Goal: Information Seeking & Learning: Learn about a topic

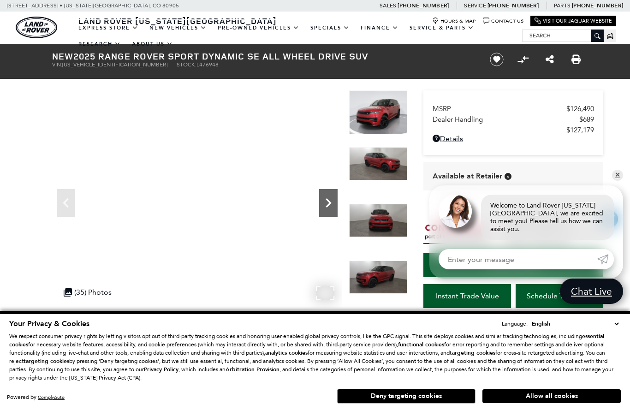
click at [326, 204] on icon "Next" at bounding box center [328, 203] width 18 height 18
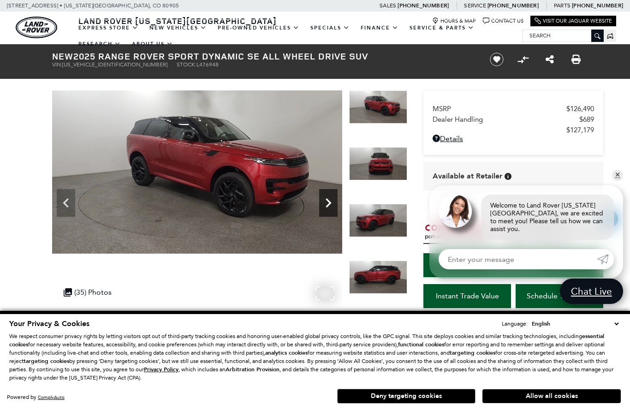
click at [328, 203] on icon "Next" at bounding box center [328, 203] width 18 height 18
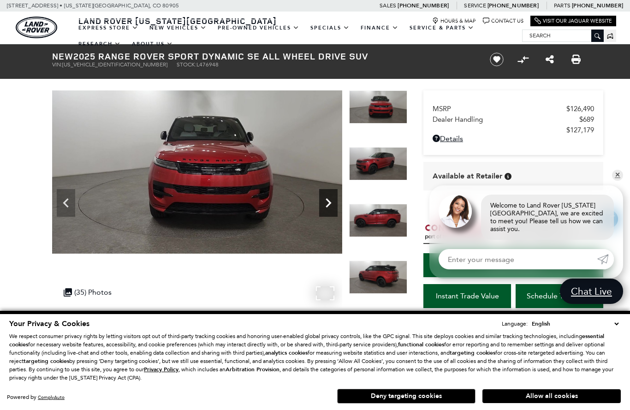
click at [328, 201] on icon "Next" at bounding box center [329, 202] width 6 height 9
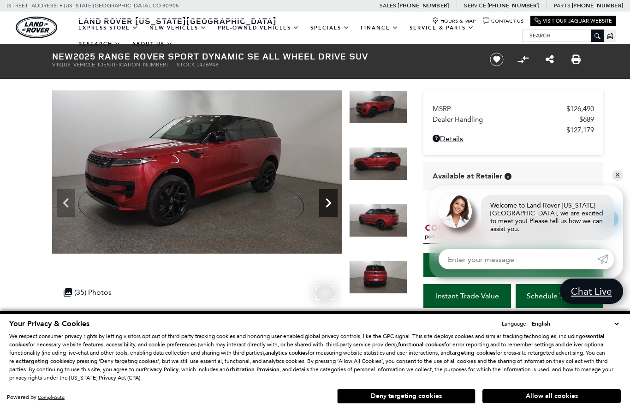
click at [329, 202] on icon "Next" at bounding box center [328, 203] width 18 height 18
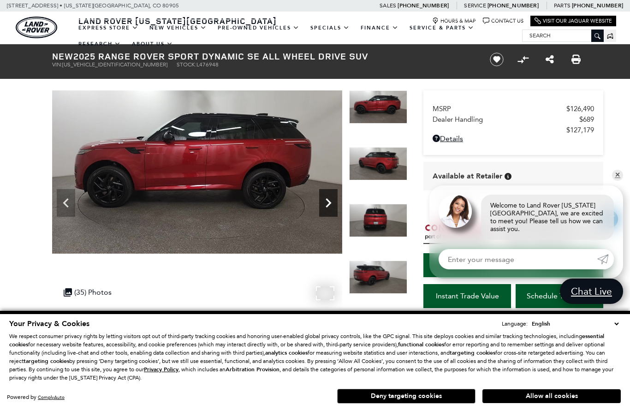
click at [329, 202] on icon "Next" at bounding box center [328, 203] width 18 height 18
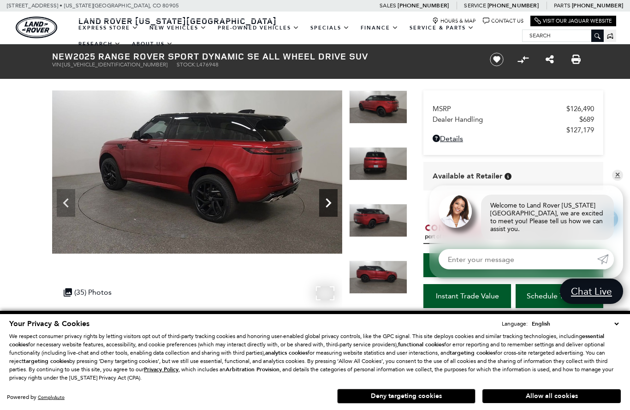
click at [329, 202] on icon "Next" at bounding box center [328, 203] width 18 height 18
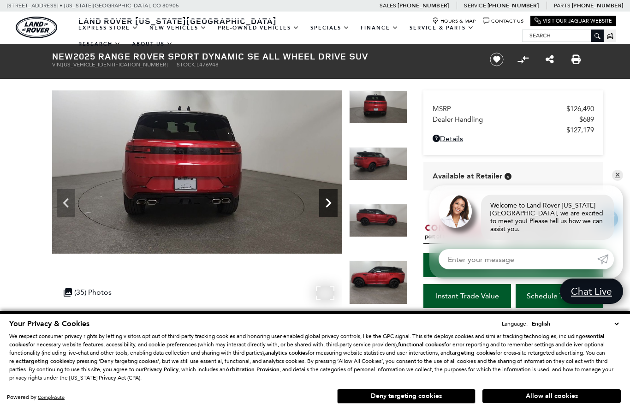
click at [329, 202] on icon "Next" at bounding box center [329, 202] width 6 height 9
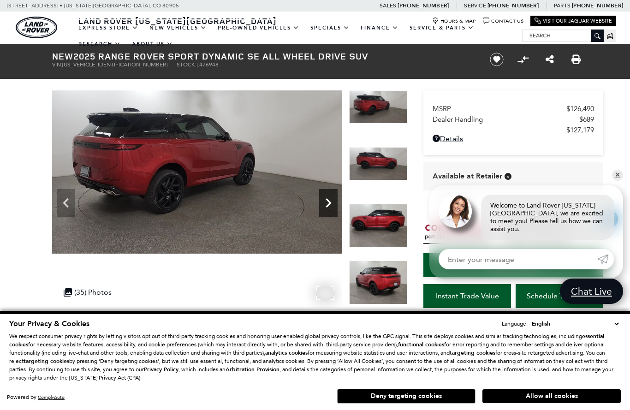
click at [329, 202] on icon "Next" at bounding box center [329, 202] width 6 height 9
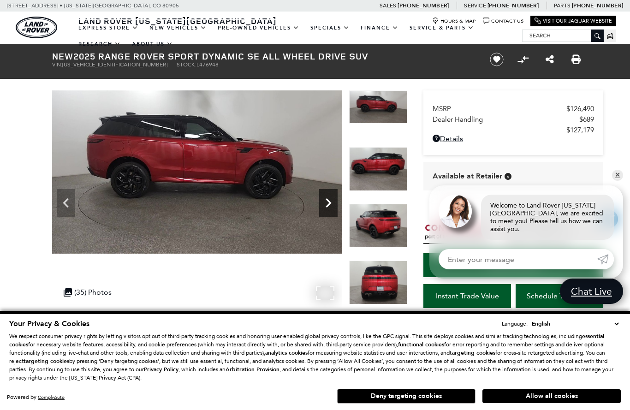
click at [328, 203] on icon "Next" at bounding box center [328, 203] width 18 height 18
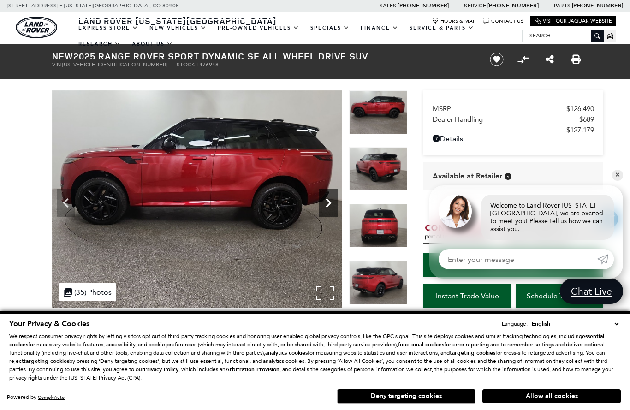
click at [330, 204] on icon "Next" at bounding box center [329, 202] width 6 height 9
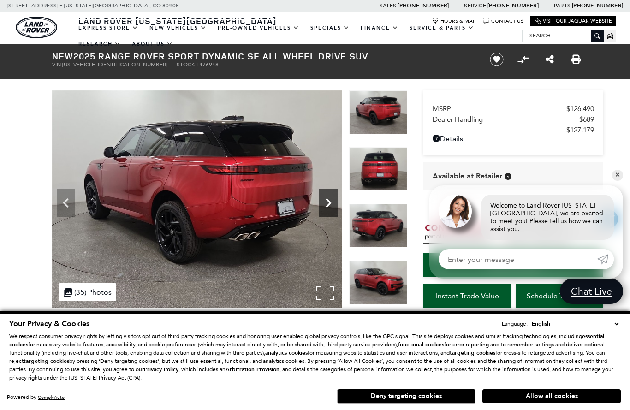
click at [330, 204] on icon "Next" at bounding box center [329, 202] width 6 height 9
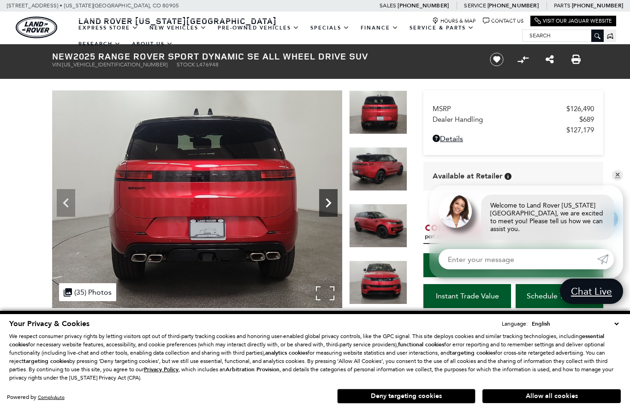
click at [330, 204] on icon "Next" at bounding box center [329, 202] width 6 height 9
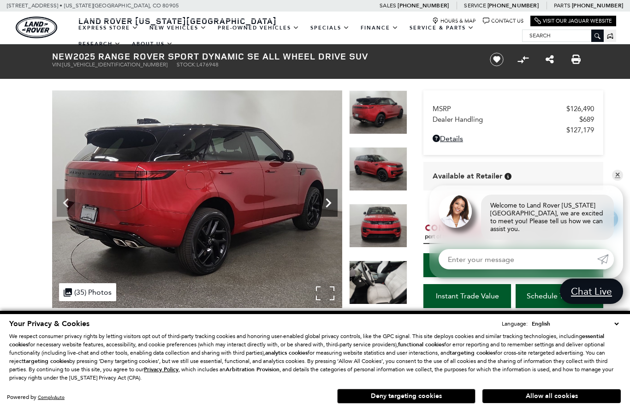
click at [330, 204] on icon "Next" at bounding box center [329, 202] width 6 height 9
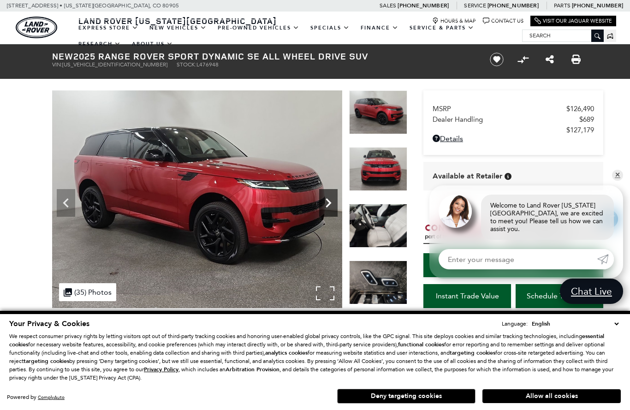
click at [330, 204] on icon "Next" at bounding box center [329, 202] width 6 height 9
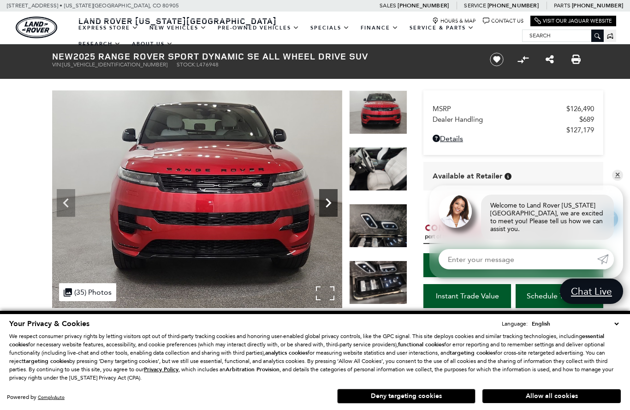
click at [330, 204] on icon "Next" at bounding box center [329, 202] width 6 height 9
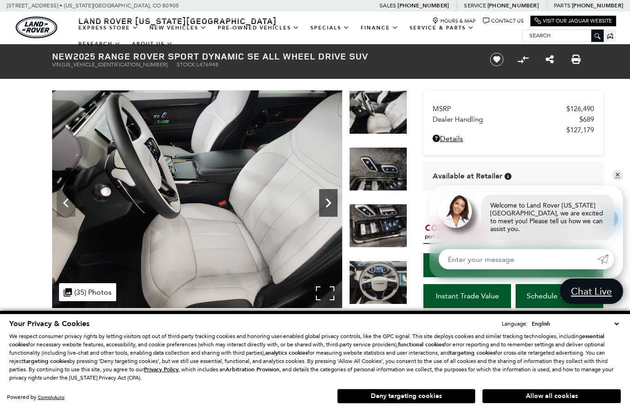
click at [330, 204] on icon "Next" at bounding box center [329, 202] width 6 height 9
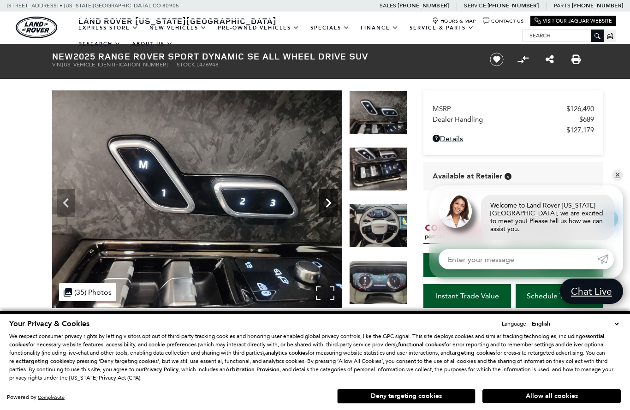
click at [330, 204] on icon "Next" at bounding box center [329, 202] width 6 height 9
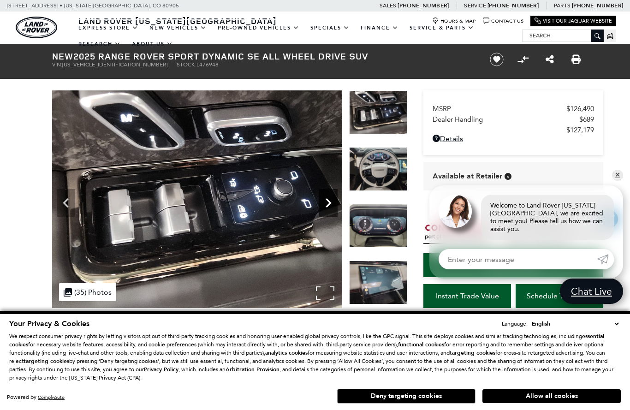
click at [330, 204] on icon "Next" at bounding box center [329, 202] width 6 height 9
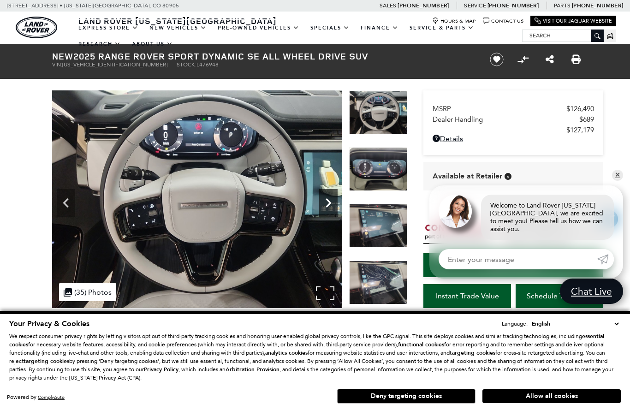
click at [331, 204] on icon "Next" at bounding box center [328, 203] width 18 height 18
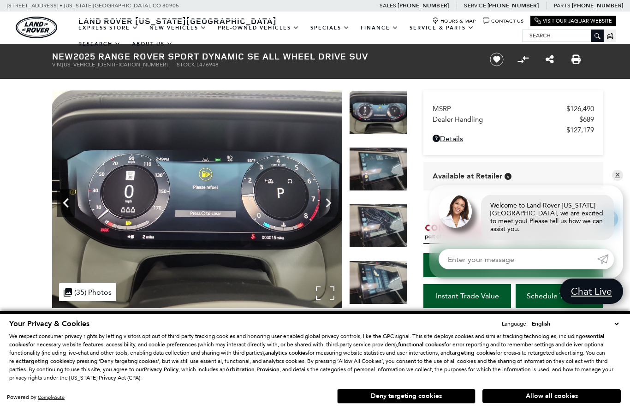
click at [65, 202] on icon "Previous" at bounding box center [66, 202] width 6 height 9
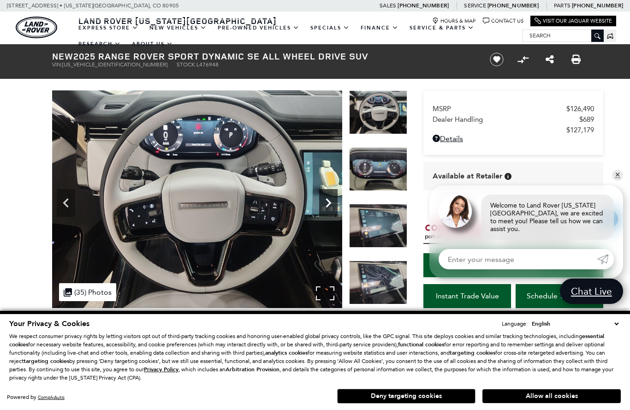
click at [331, 205] on icon "Next" at bounding box center [328, 203] width 18 height 18
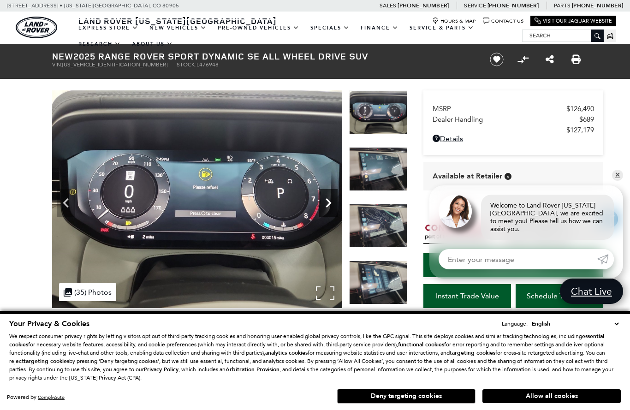
click at [330, 205] on icon "Next" at bounding box center [328, 203] width 18 height 18
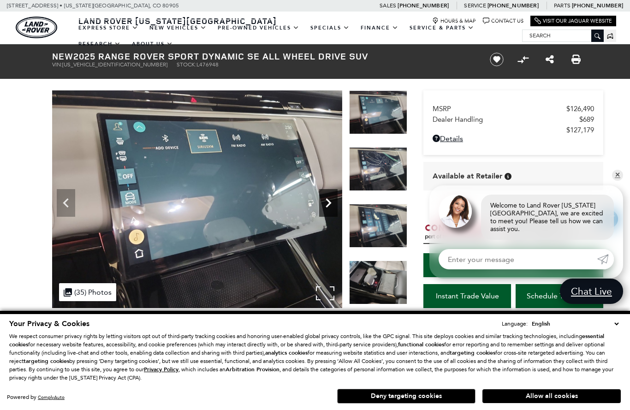
click at [329, 203] on icon "Next" at bounding box center [329, 202] width 6 height 9
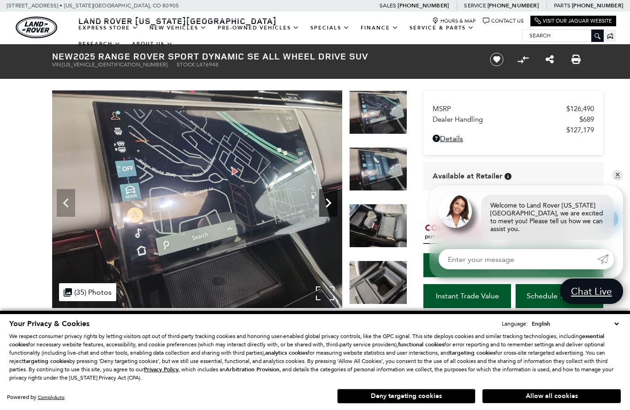
click at [329, 203] on icon "Next" at bounding box center [328, 203] width 18 height 18
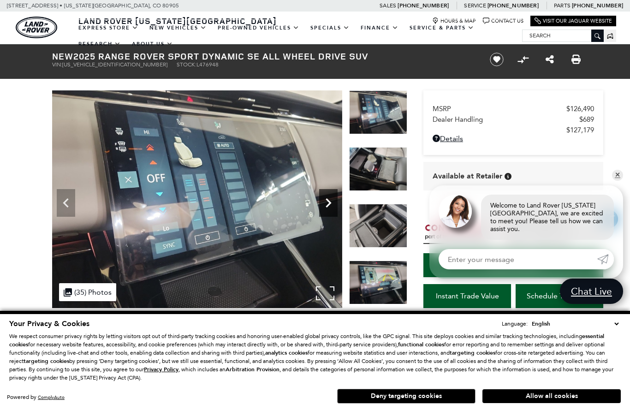
click at [328, 203] on icon "Next" at bounding box center [328, 203] width 18 height 18
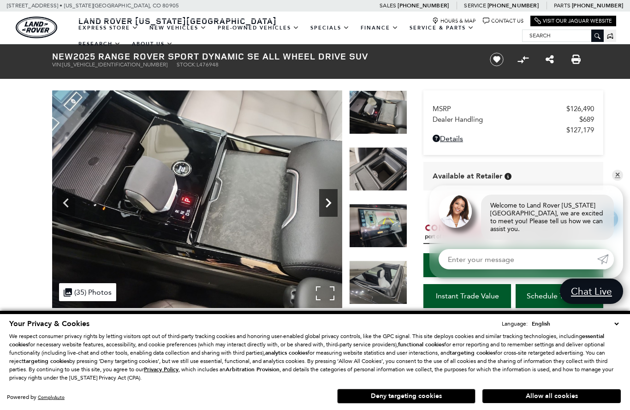
click at [328, 202] on icon "Next" at bounding box center [328, 203] width 18 height 18
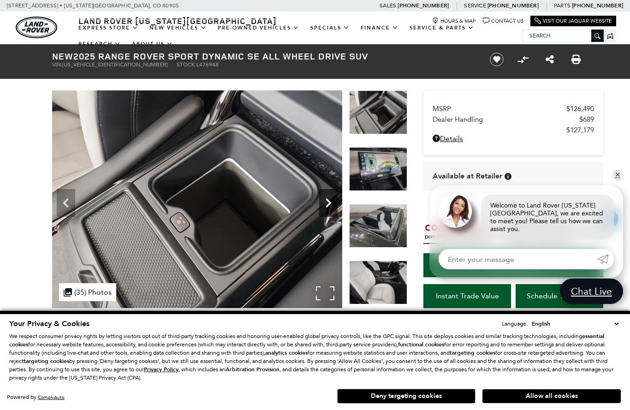
click at [327, 202] on icon "Next" at bounding box center [328, 203] width 18 height 18
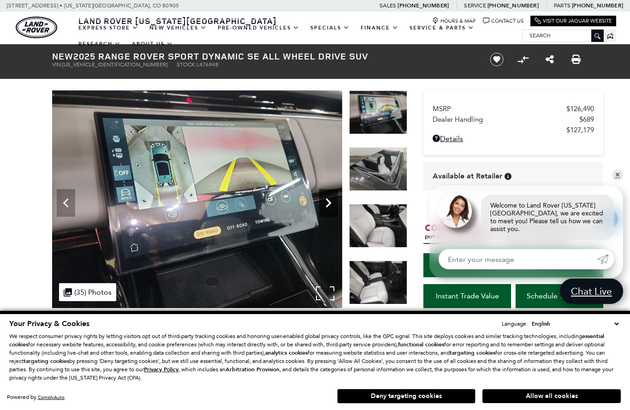
click at [327, 202] on icon "Next" at bounding box center [328, 203] width 18 height 18
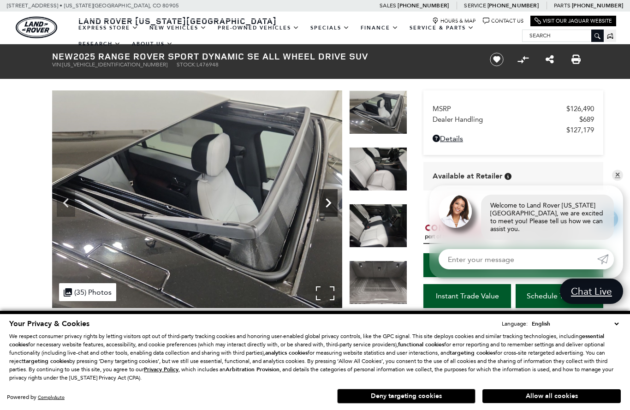
click at [328, 202] on icon "Next" at bounding box center [328, 203] width 18 height 18
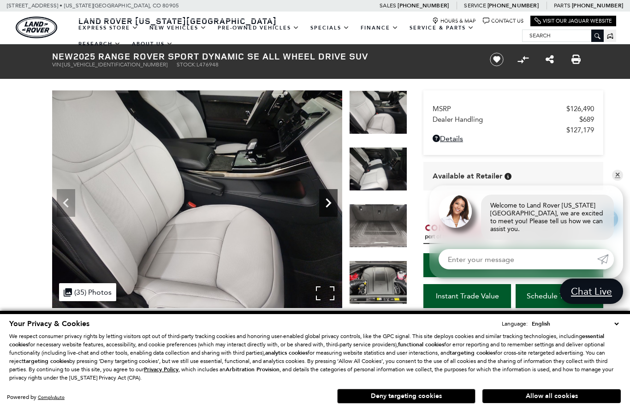
click at [329, 202] on icon "Next" at bounding box center [328, 203] width 18 height 18
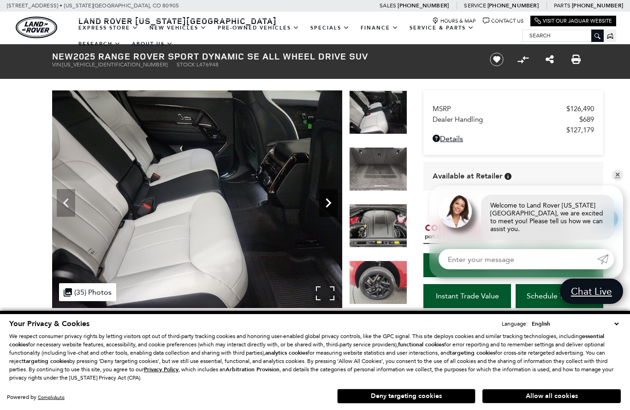
click at [329, 202] on icon "Next" at bounding box center [328, 203] width 18 height 18
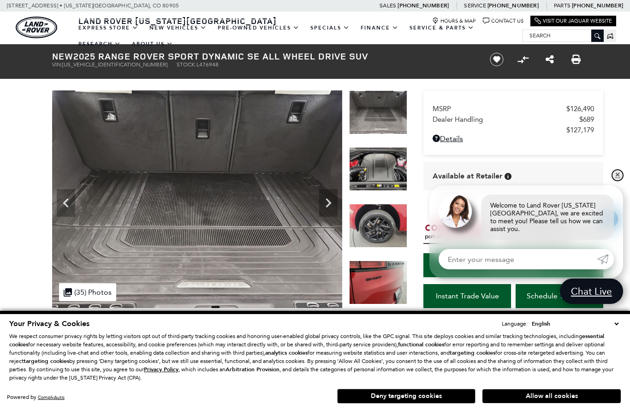
click at [616, 178] on link "✕" at bounding box center [617, 175] width 11 height 11
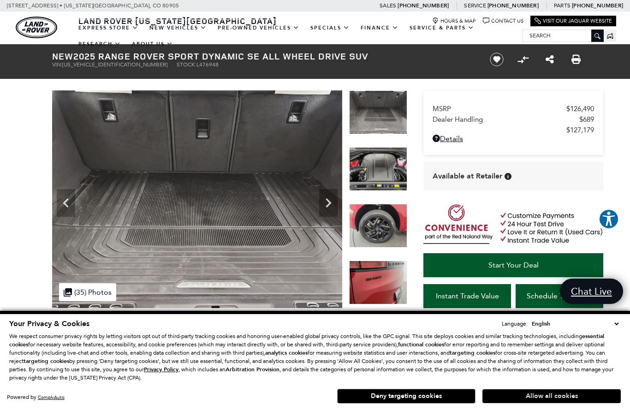
click at [547, 398] on button "Allow all cookies" at bounding box center [551, 396] width 138 height 14
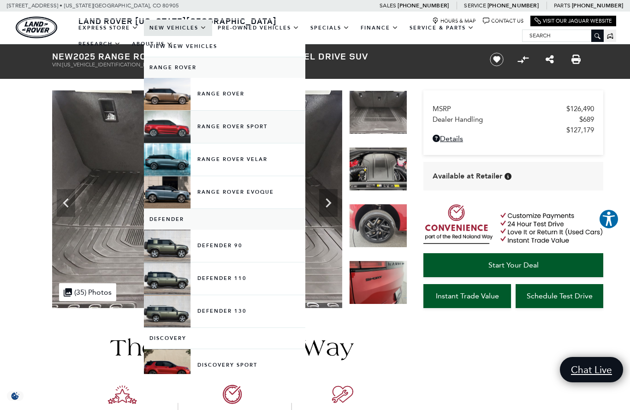
click at [169, 138] on link "Range Rover Sport" at bounding box center [224, 127] width 161 height 32
